Goal: Information Seeking & Learning: Find specific fact

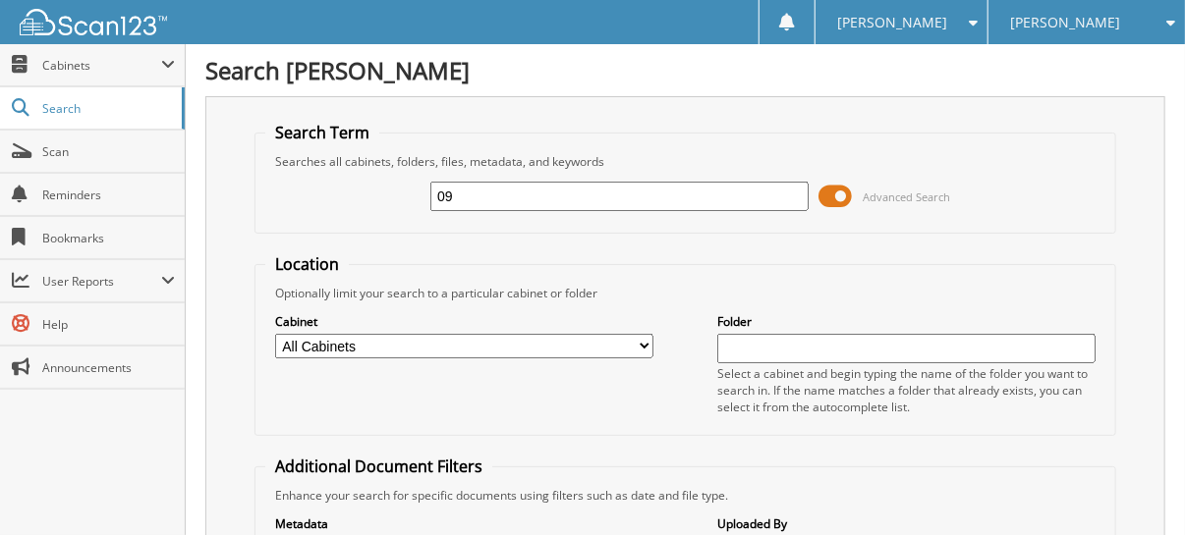
type input "0"
type input "458037"
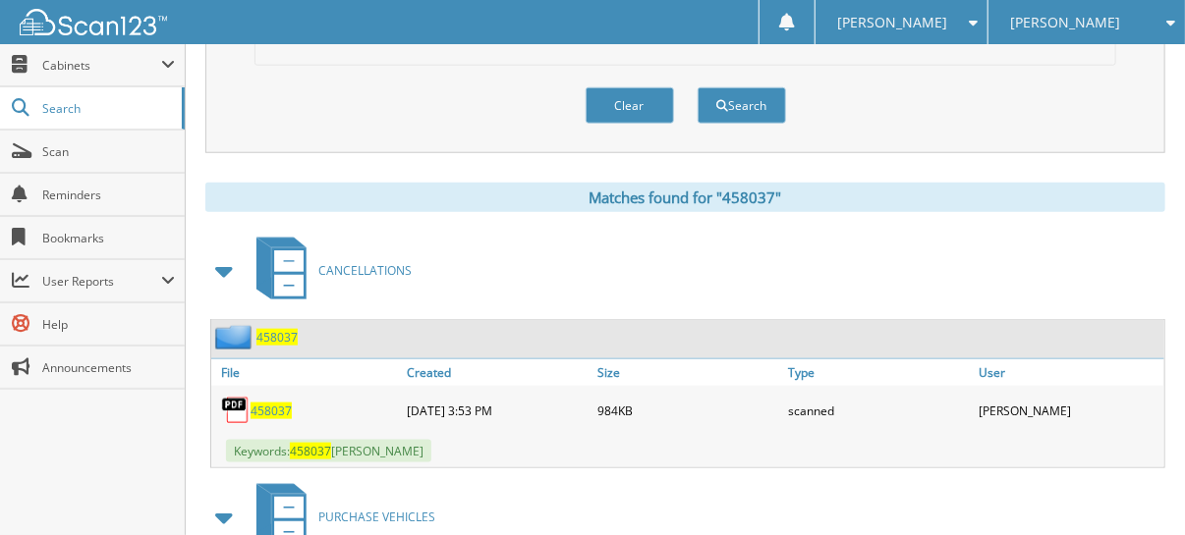
scroll to position [786, 0]
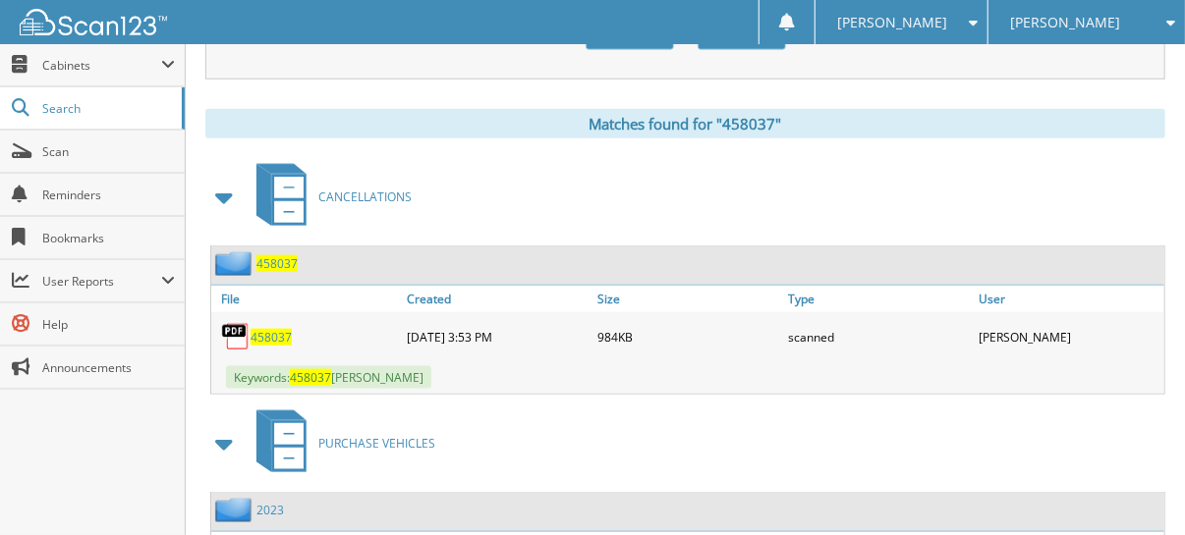
click at [263, 329] on span "458037" at bounding box center [271, 337] width 41 height 17
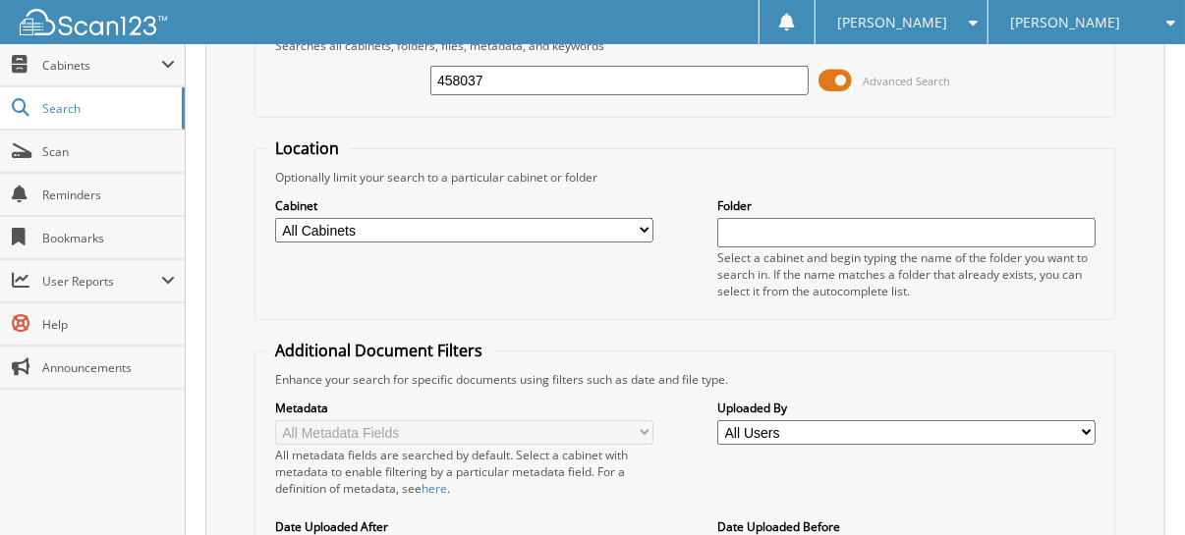
scroll to position [0, 0]
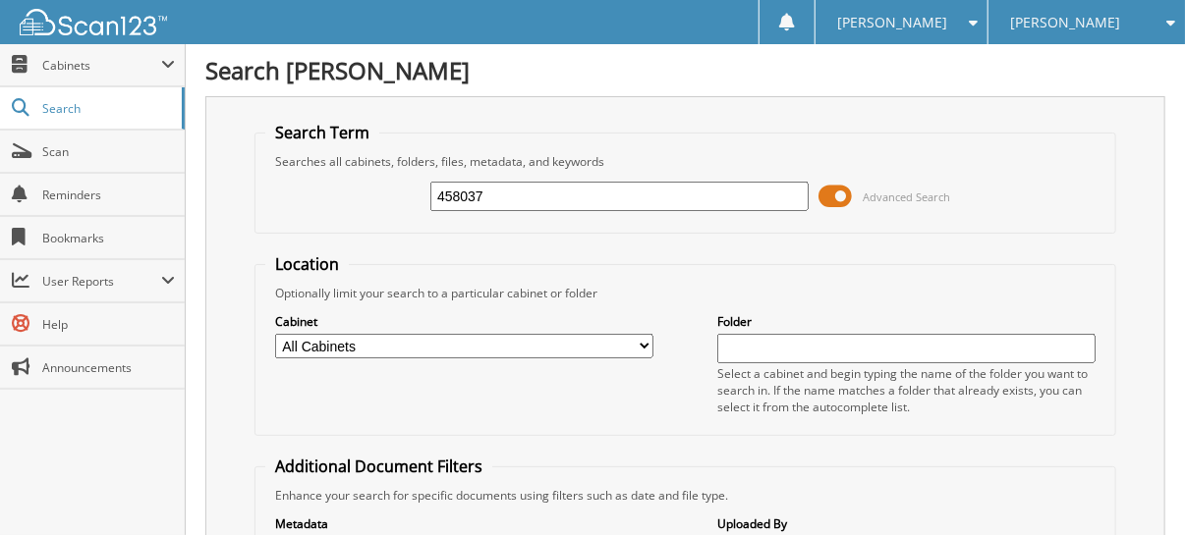
click at [1072, 17] on span "[PERSON_NAME]" at bounding box center [1065, 23] width 110 height 12
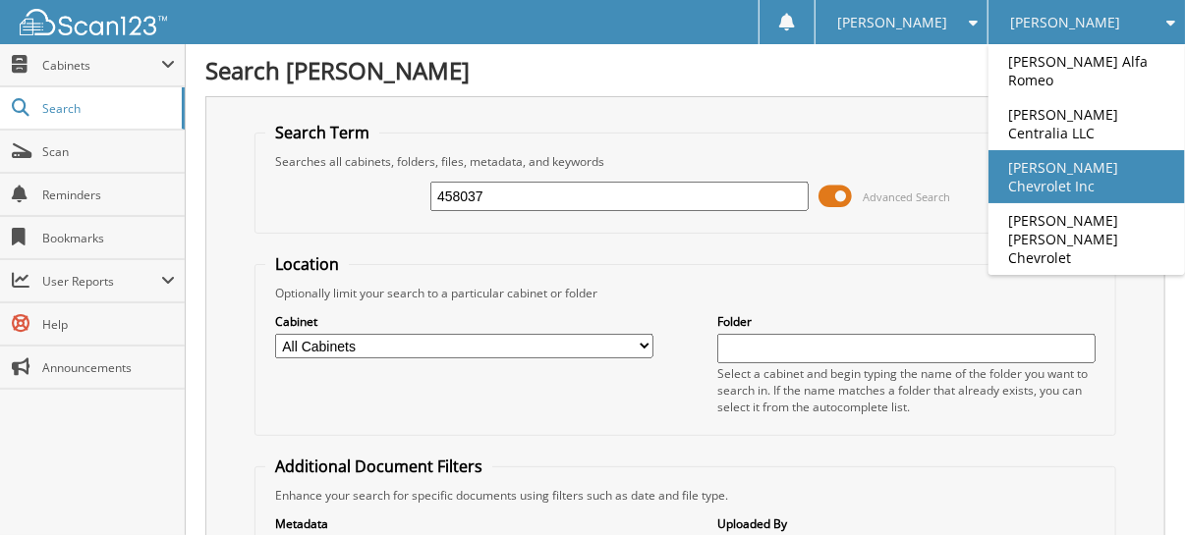
click at [1108, 150] on link "[PERSON_NAME] Chevrolet Inc" at bounding box center [1086, 176] width 196 height 53
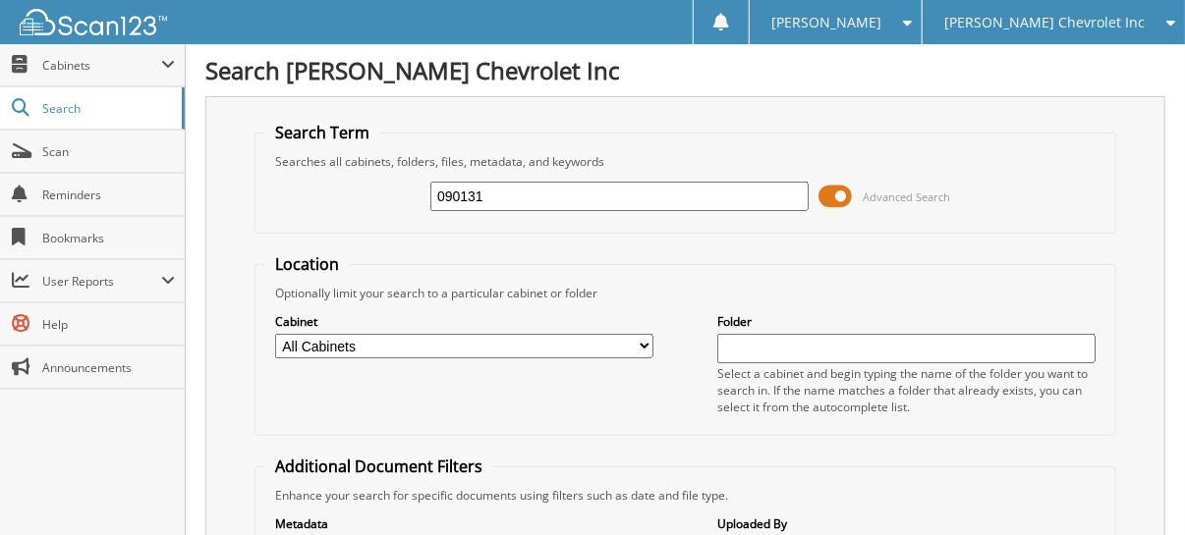
type input "090131"
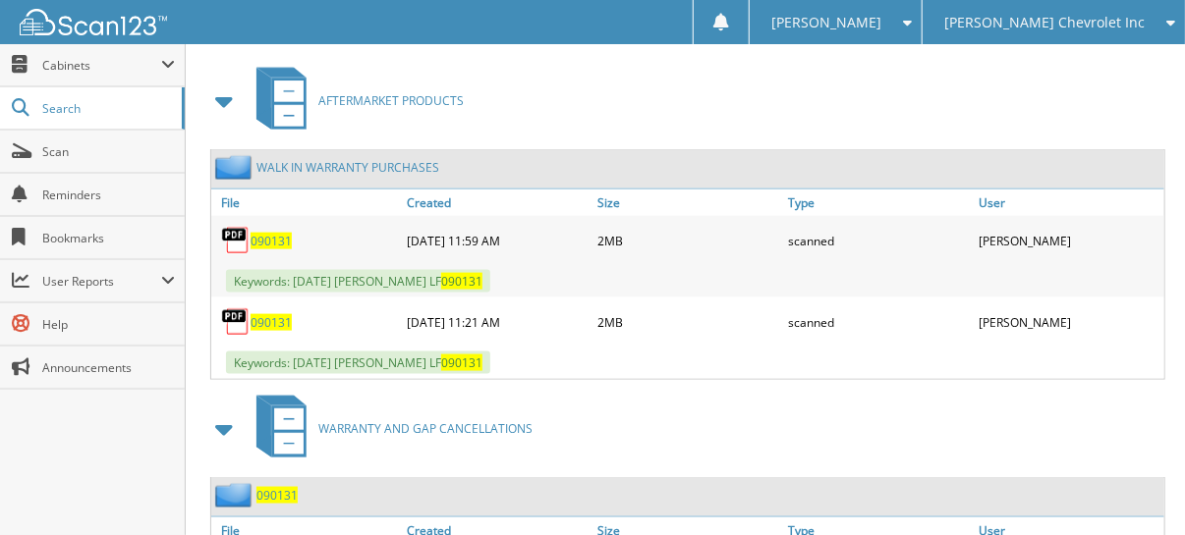
scroll to position [883, 0]
click at [222, 83] on span at bounding box center [225, 100] width 28 height 35
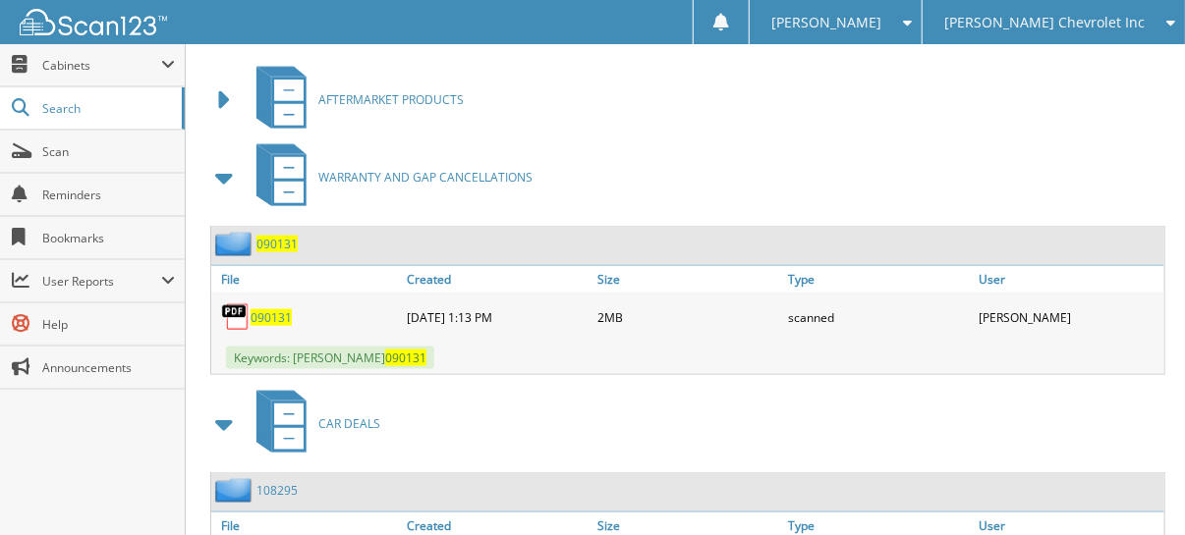
click at [270, 309] on span "090131" at bounding box center [271, 317] width 41 height 17
click at [121, 150] on span "Scan" at bounding box center [108, 151] width 133 height 17
